Goal: Entertainment & Leisure: Consume media (video, audio)

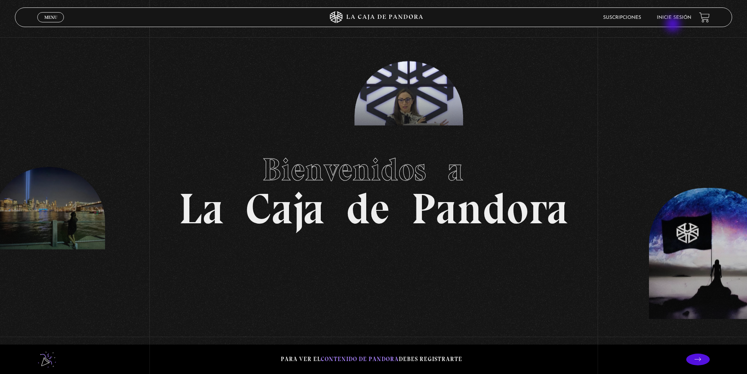
click at [674, 14] on li "Inicie sesión" at bounding box center [674, 17] width 35 height 12
click at [684, 16] on link "Inicie sesión" at bounding box center [674, 17] width 35 height 5
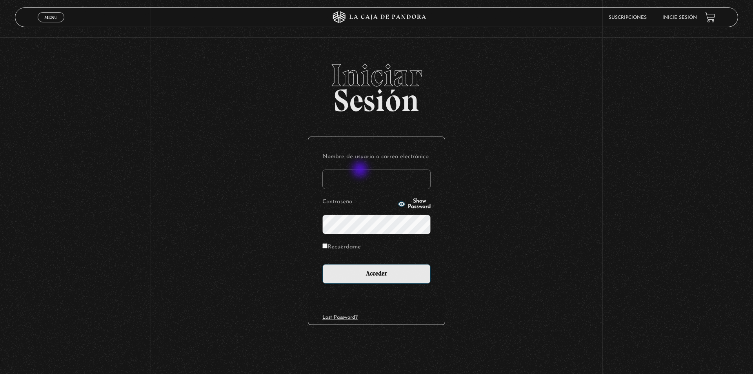
click at [361, 170] on input "Nombre de usuario o correo electrónico" at bounding box center [376, 179] width 108 height 20
type input "meli.sanchezramirez@gmail.com"
click at [322, 264] on input "Acceder" at bounding box center [376, 274] width 108 height 20
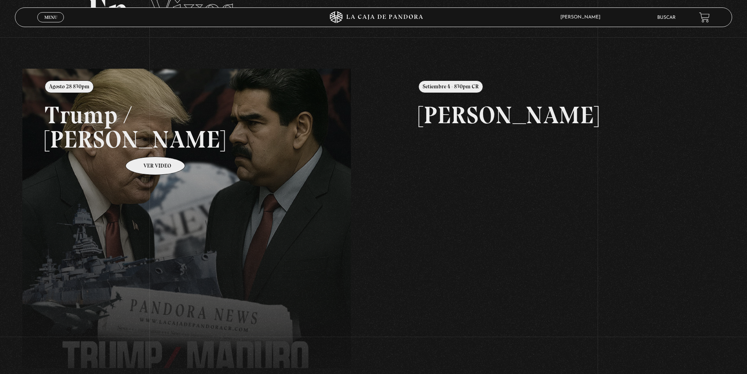
scroll to position [78, 0]
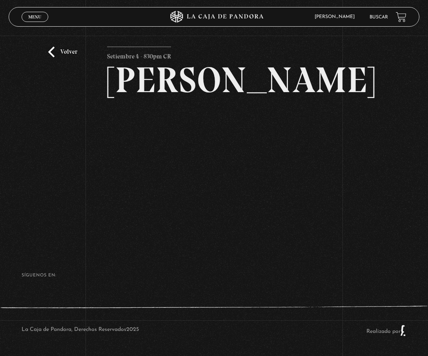
scroll to position [39, 0]
click at [224, 62] on h2 "[PERSON_NAME]" at bounding box center [214, 80] width 214 height 36
click at [317, 76] on h2 "Maria Gabriela de Faria" at bounding box center [214, 80] width 214 height 36
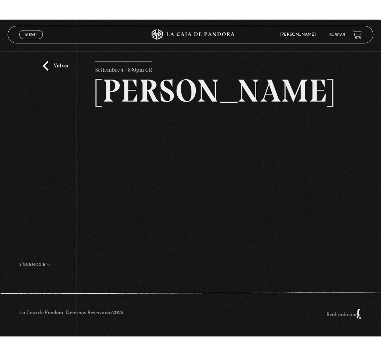
scroll to position [24, 0]
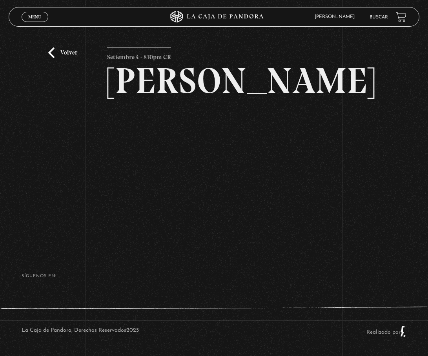
click at [363, 107] on div "Volver Setiembre 4 - 830pm CR Maria Gabriela de Faria" at bounding box center [214, 129] width 428 height 235
